Goal: Transaction & Acquisition: Purchase product/service

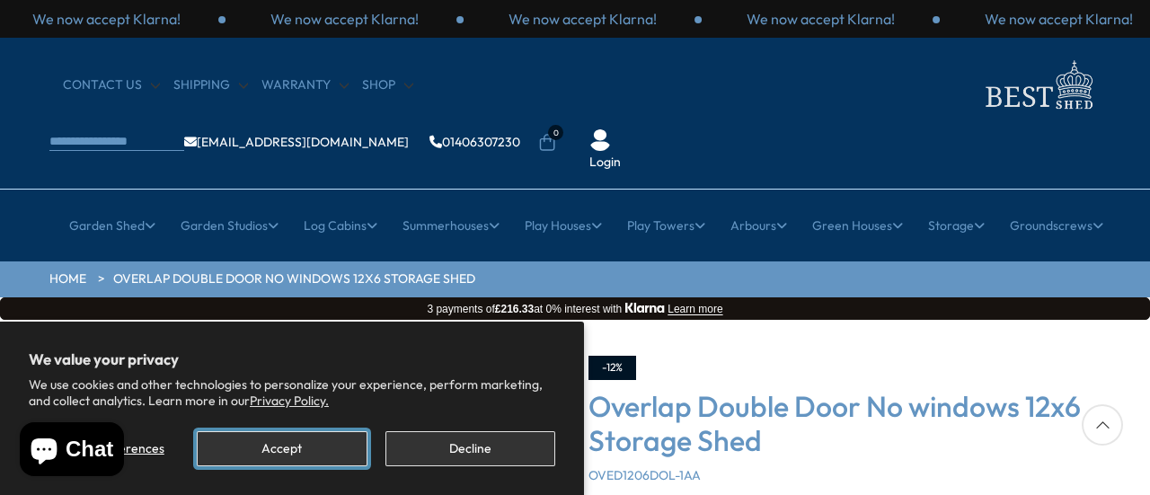
click at [303, 450] on button "Accept" at bounding box center [282, 448] width 170 height 35
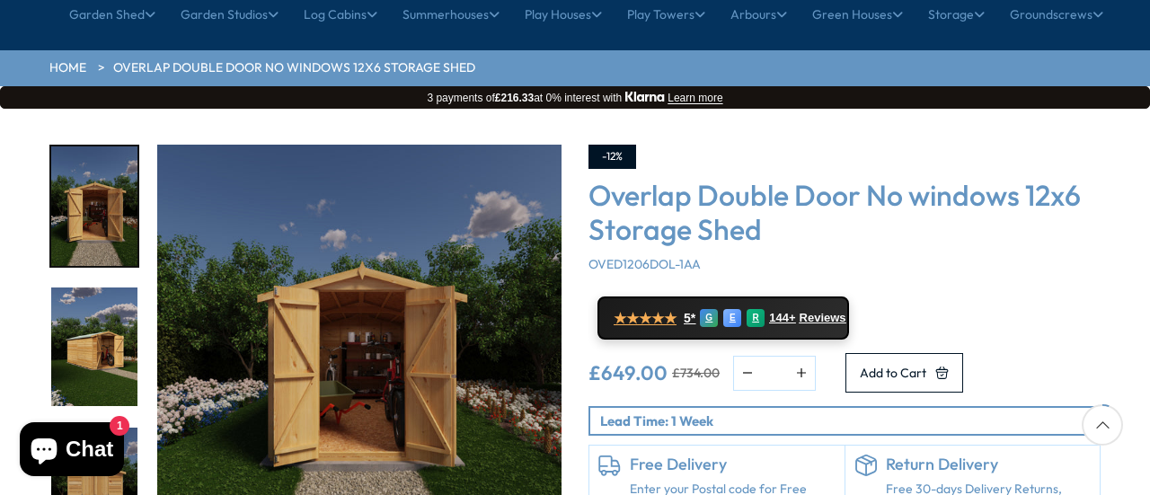
scroll to position [213, 0]
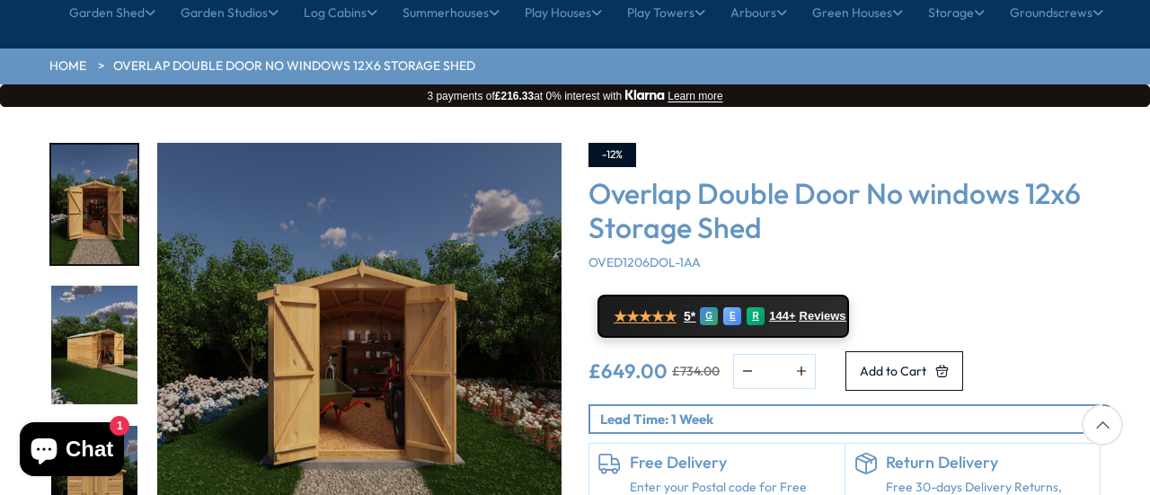
click at [110, 286] on img "2 / 19" at bounding box center [94, 346] width 86 height 120
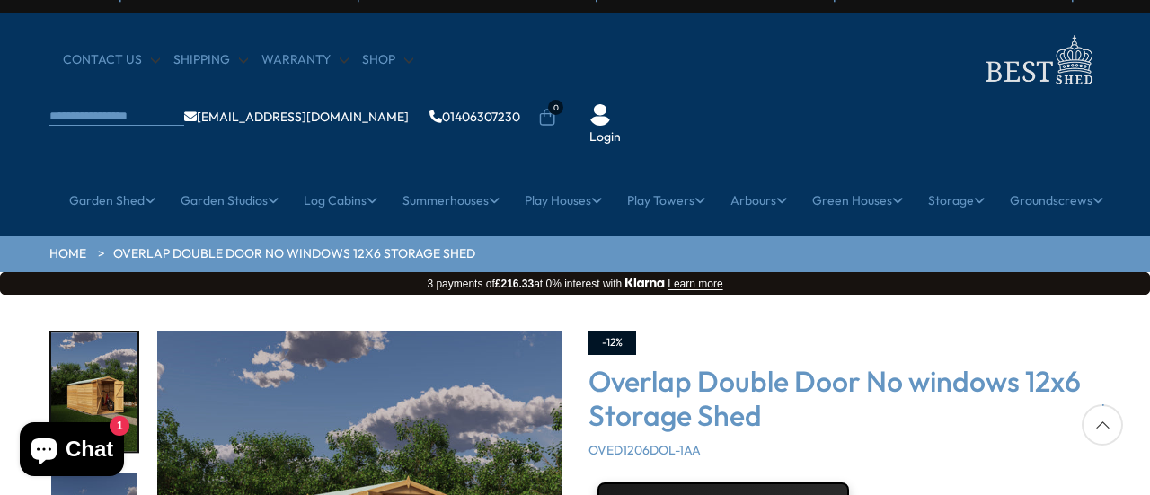
scroll to position [0, 0]
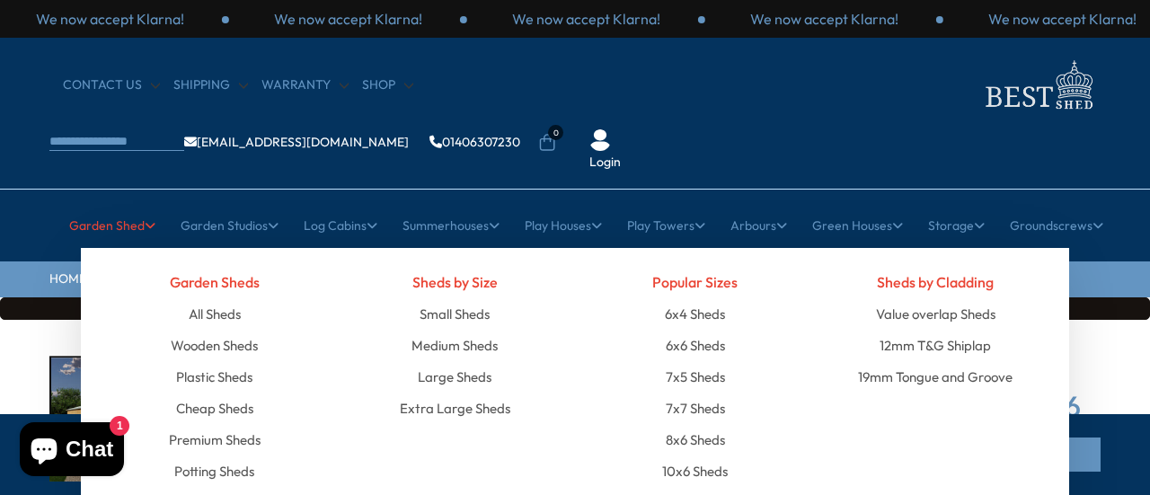
click at [699, 487] on link "12x6 Sheds" at bounding box center [695, 502] width 64 height 31
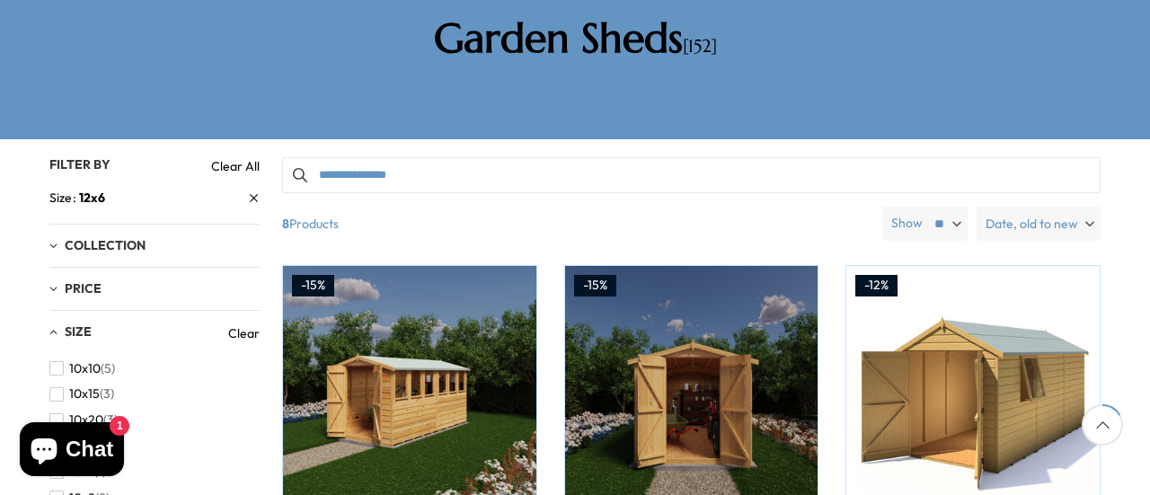
scroll to position [329, 0]
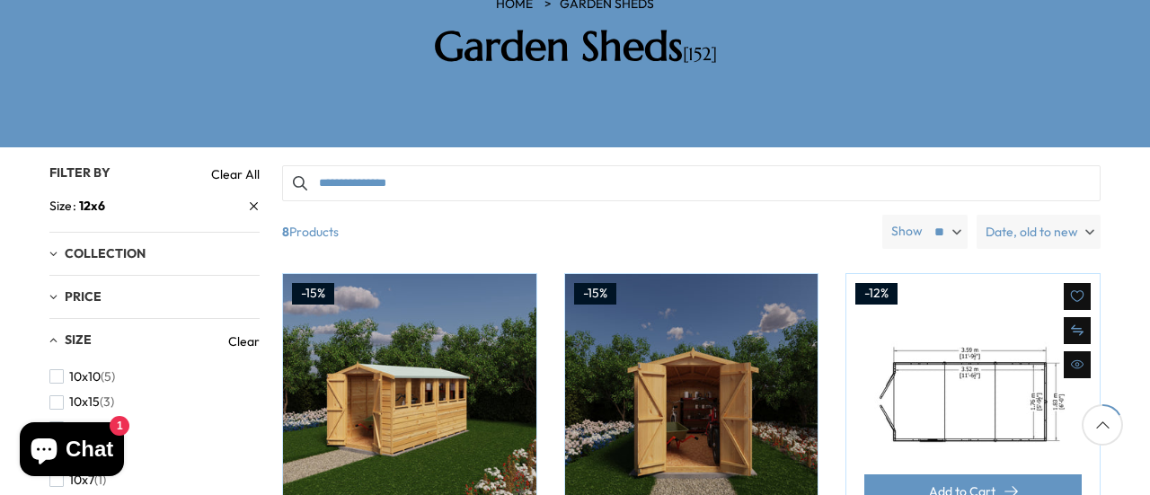
click at [983, 325] on img at bounding box center [973, 400] width 253 height 253
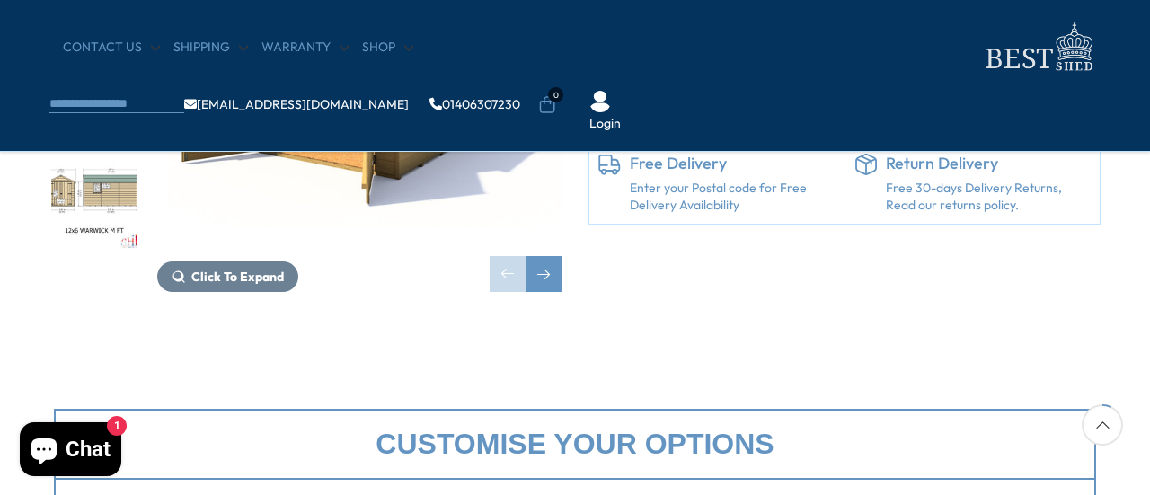
scroll to position [366, 0]
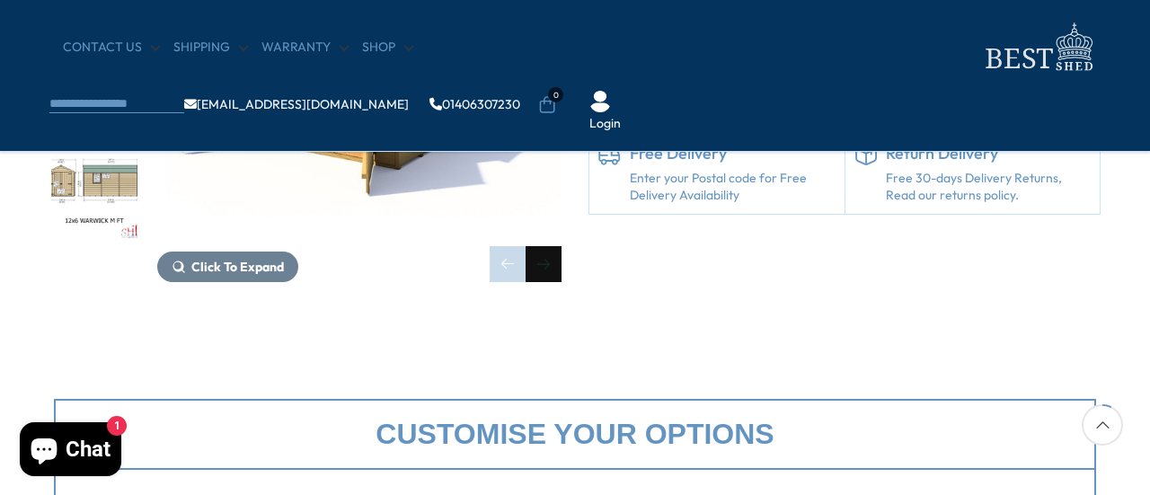
click at [547, 265] on div "Next slide" at bounding box center [544, 264] width 36 height 36
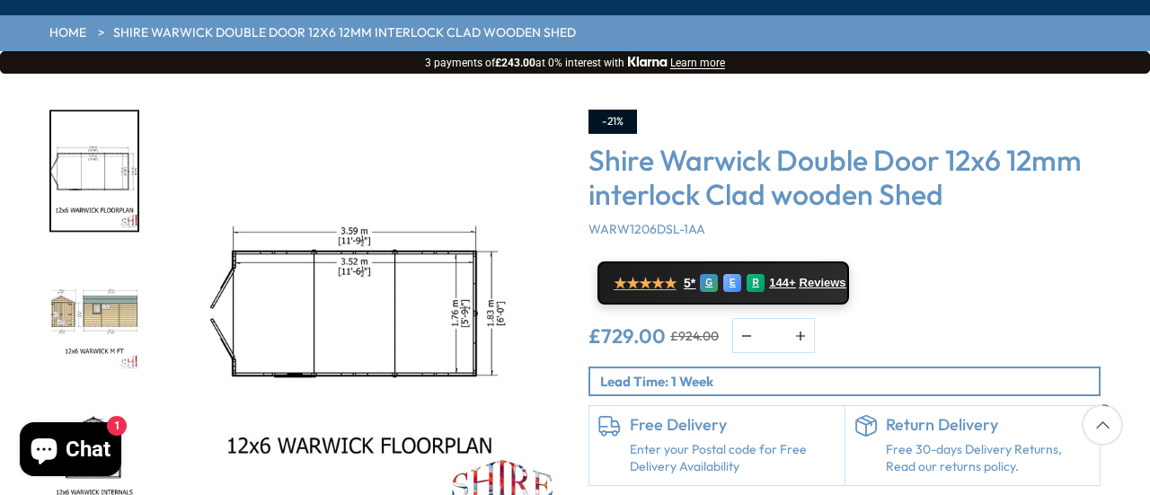
scroll to position [244, 0]
